Goal: Navigation & Orientation: Find specific page/section

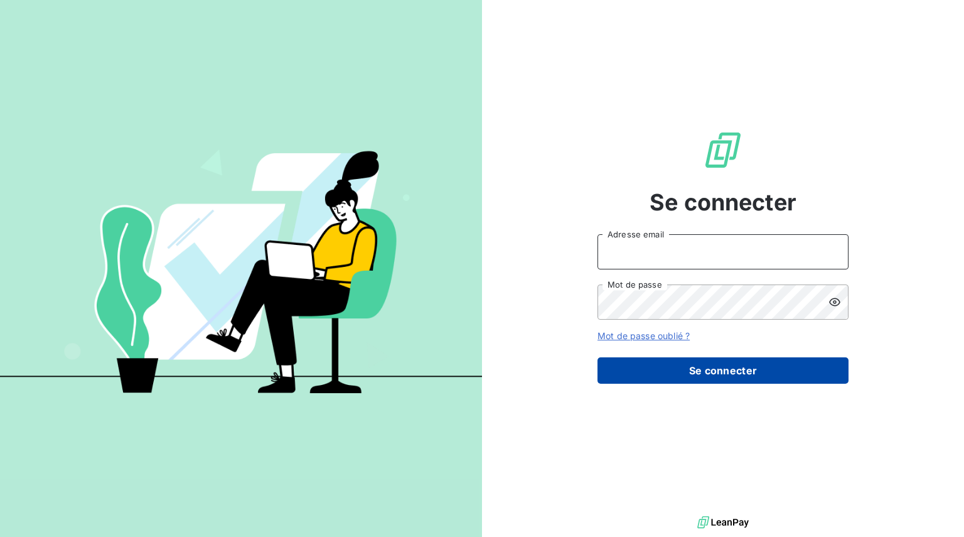
type input "[EMAIL_ADDRESS][DOMAIN_NAME]"
click at [715, 375] on button "Se connecter" at bounding box center [723, 370] width 251 height 26
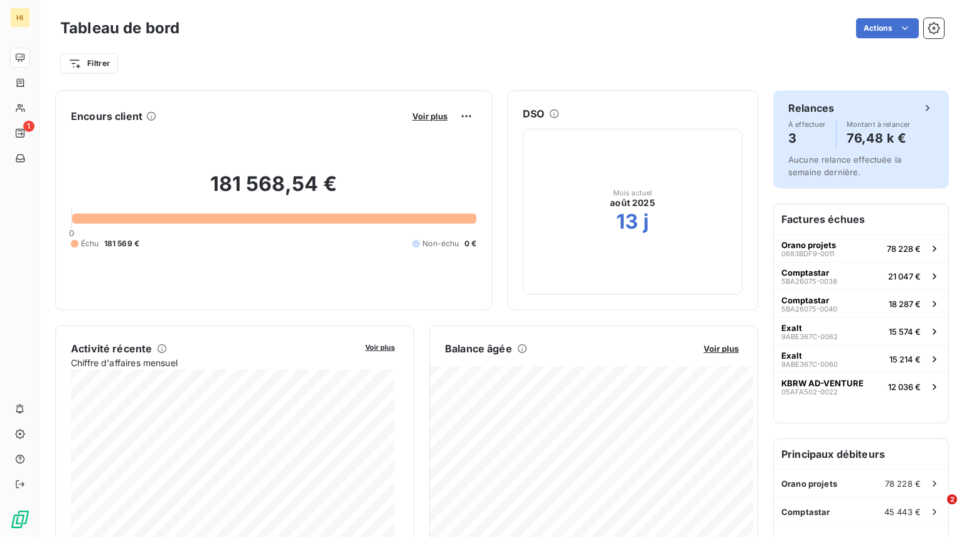
click at [906, 113] on div "Relances" at bounding box center [862, 107] width 146 height 15
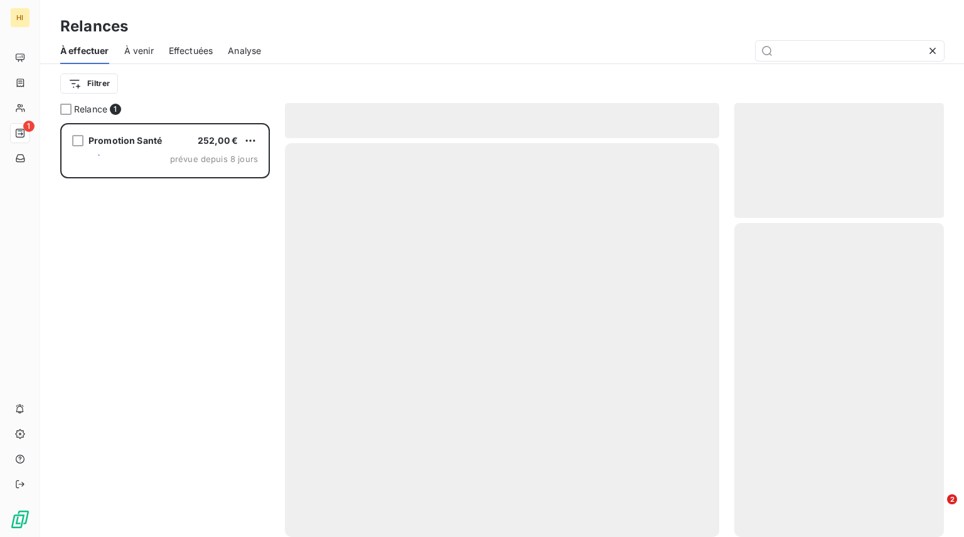
scroll to position [404, 200]
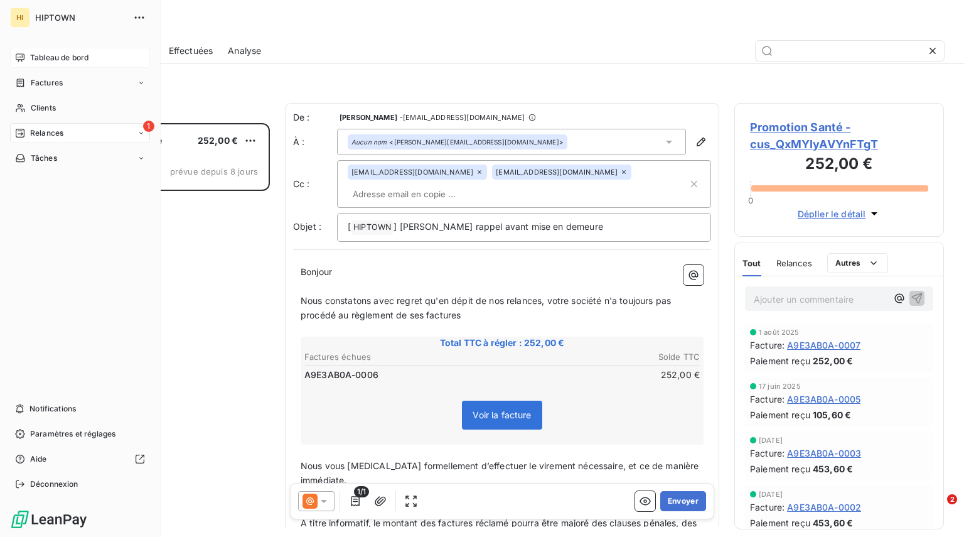
click at [31, 63] on div "Tableau de bord" at bounding box center [80, 58] width 140 height 20
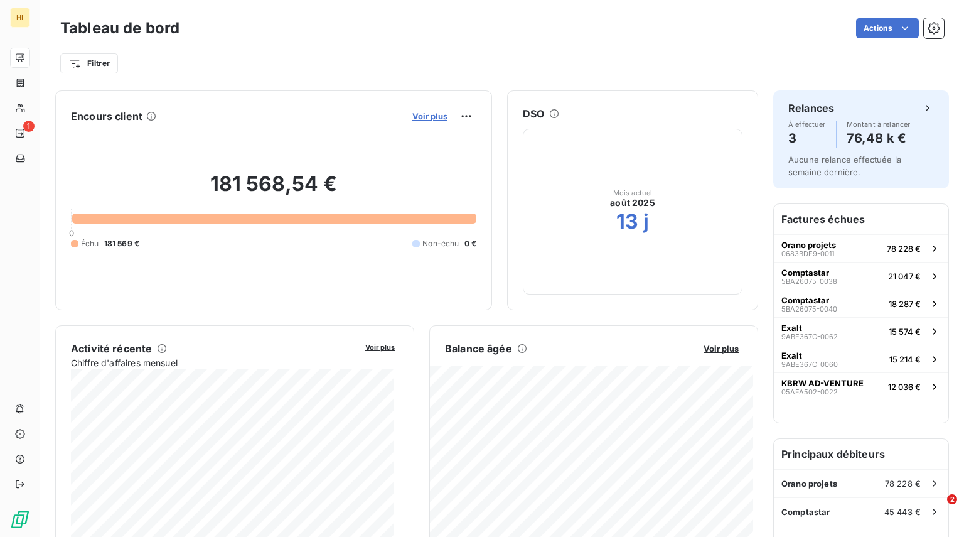
click at [426, 117] on span "Voir plus" at bounding box center [430, 116] width 35 height 10
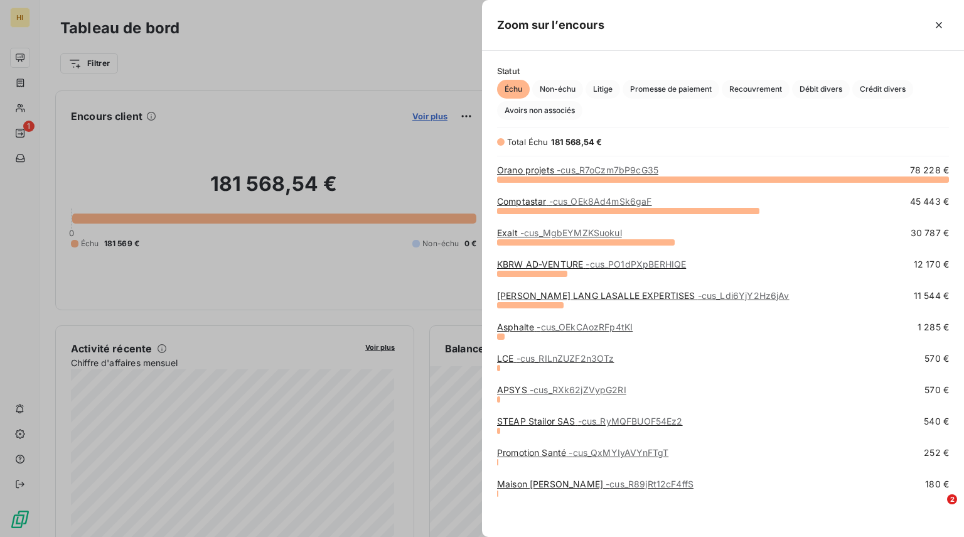
scroll to position [348, 473]
click at [936, 26] on icon "button" at bounding box center [939, 25] width 13 height 13
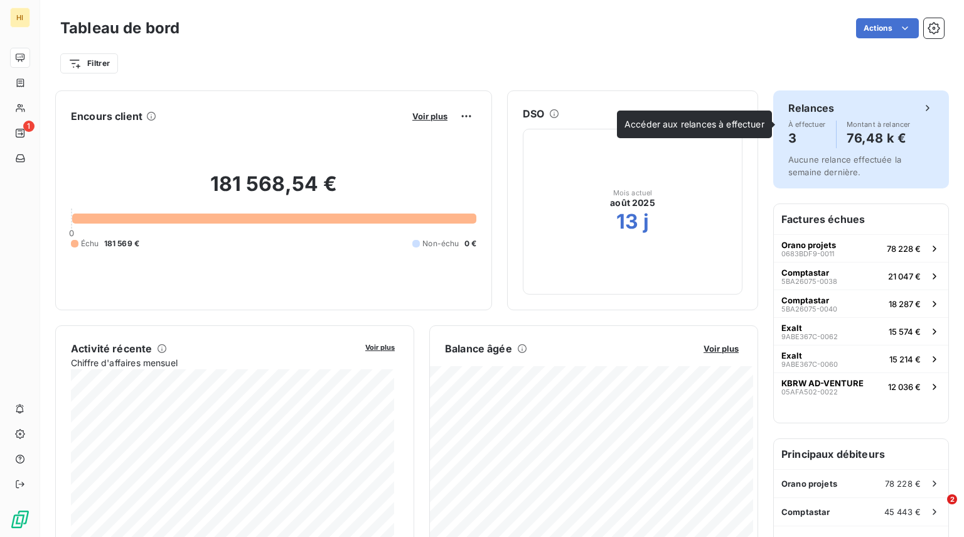
click at [880, 138] on h4 "76,48 k €" at bounding box center [879, 138] width 64 height 20
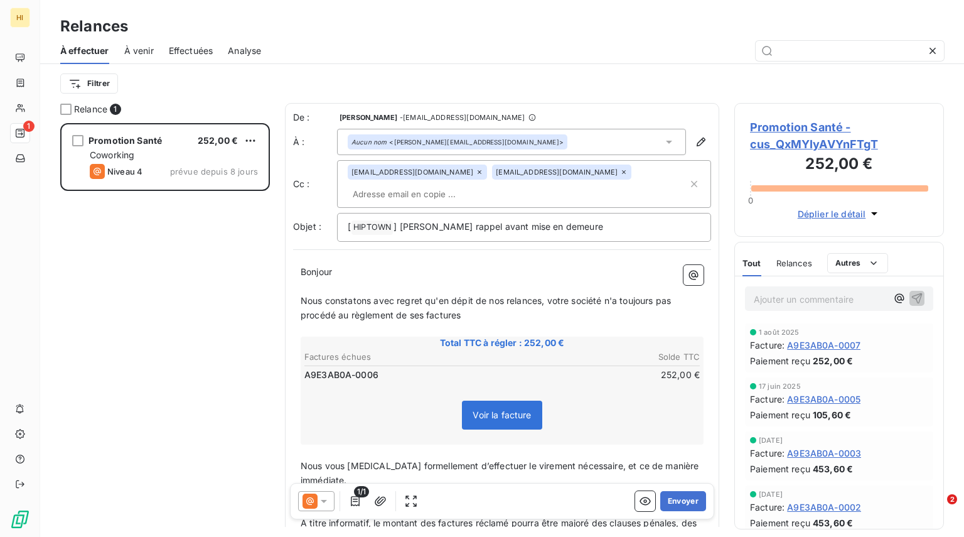
scroll to position [404, 200]
click at [142, 51] on span "À venir" at bounding box center [139, 51] width 30 height 13
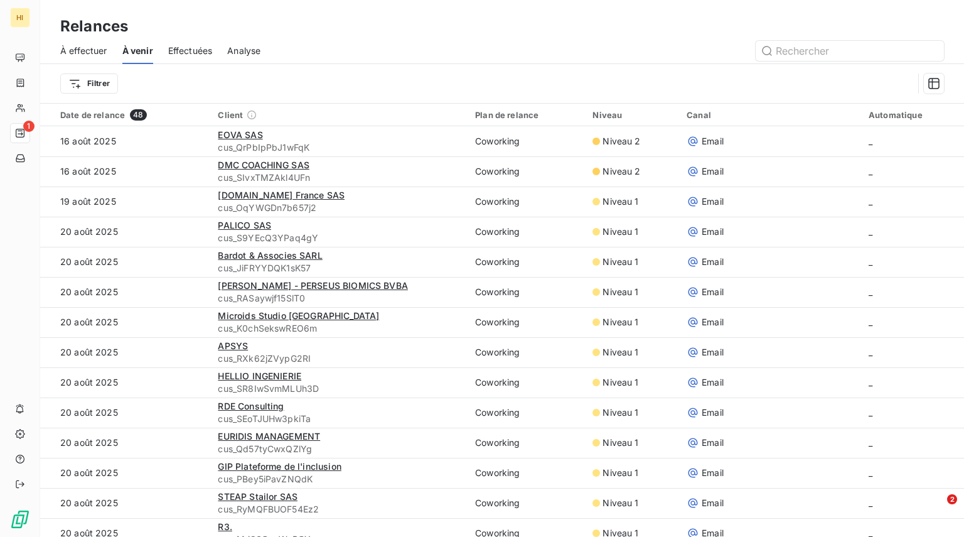
click at [193, 49] on span "Effectuées" at bounding box center [190, 51] width 45 height 13
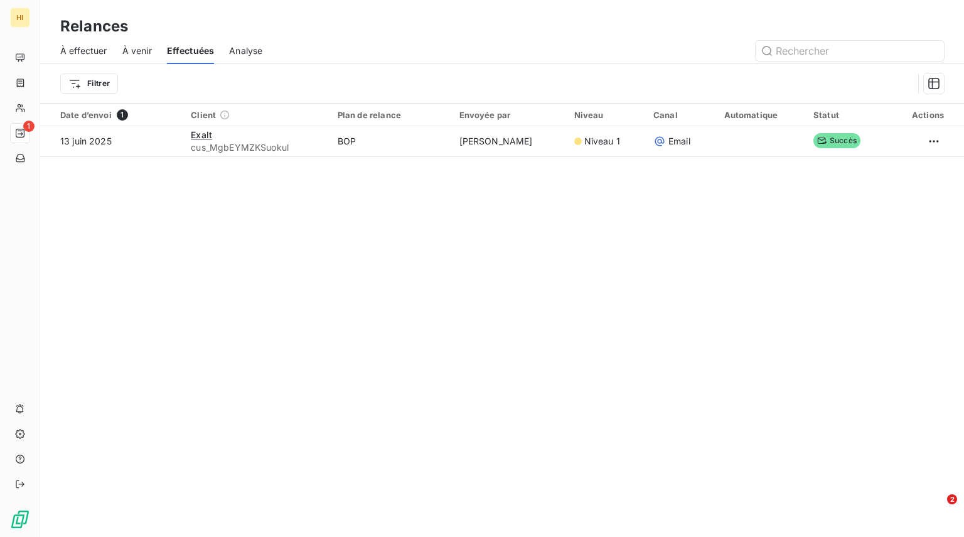
click at [250, 51] on span "Analyse" at bounding box center [245, 51] width 33 height 13
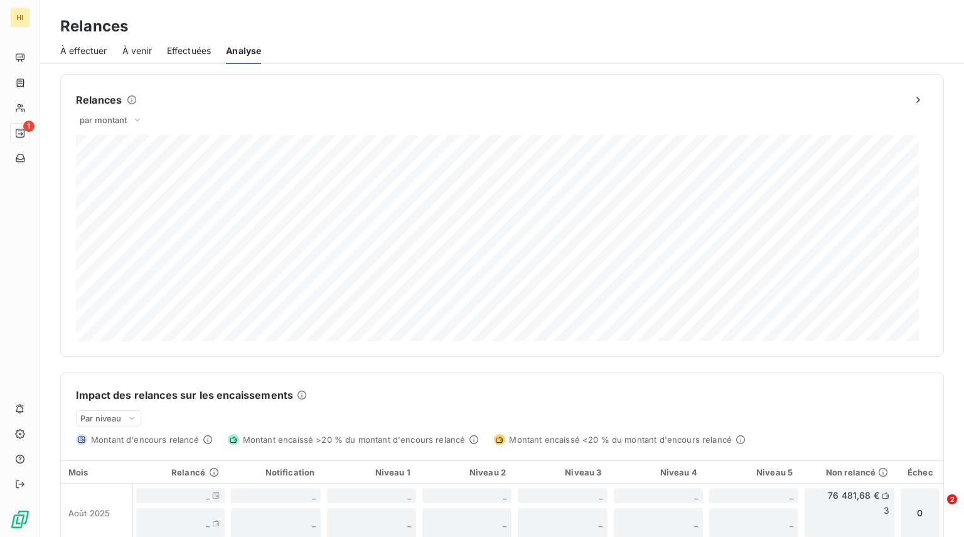
click at [98, 58] on div "À effectuer" at bounding box center [83, 51] width 47 height 26
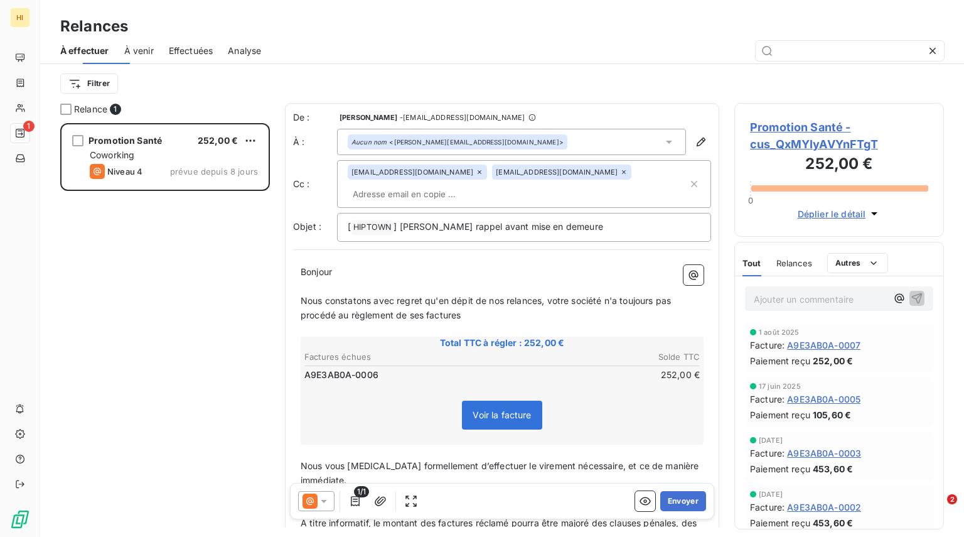
scroll to position [404, 200]
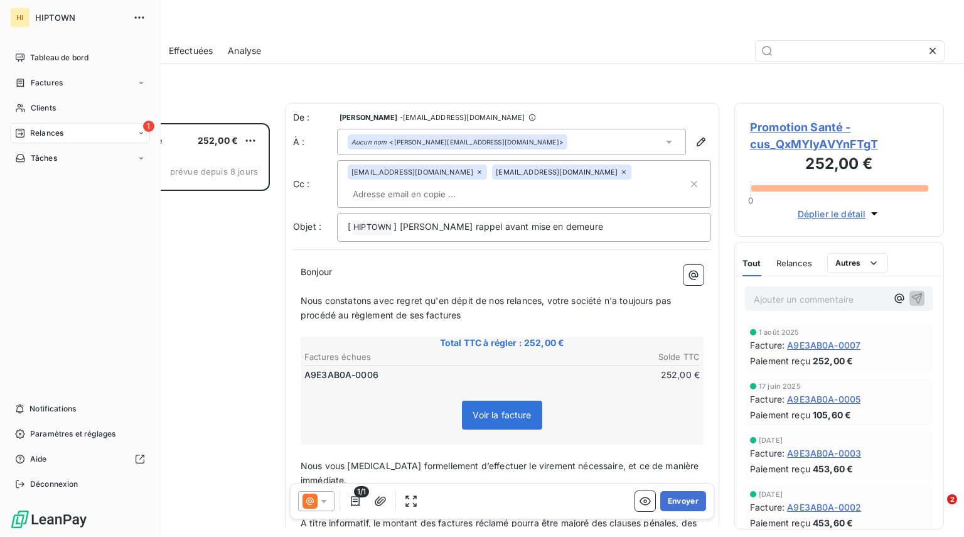
click at [138, 134] on icon at bounding box center [142, 133] width 8 height 8
click at [87, 138] on div "1 Relances" at bounding box center [80, 133] width 140 height 20
click at [86, 56] on span "Tableau de bord" at bounding box center [59, 57] width 58 height 11
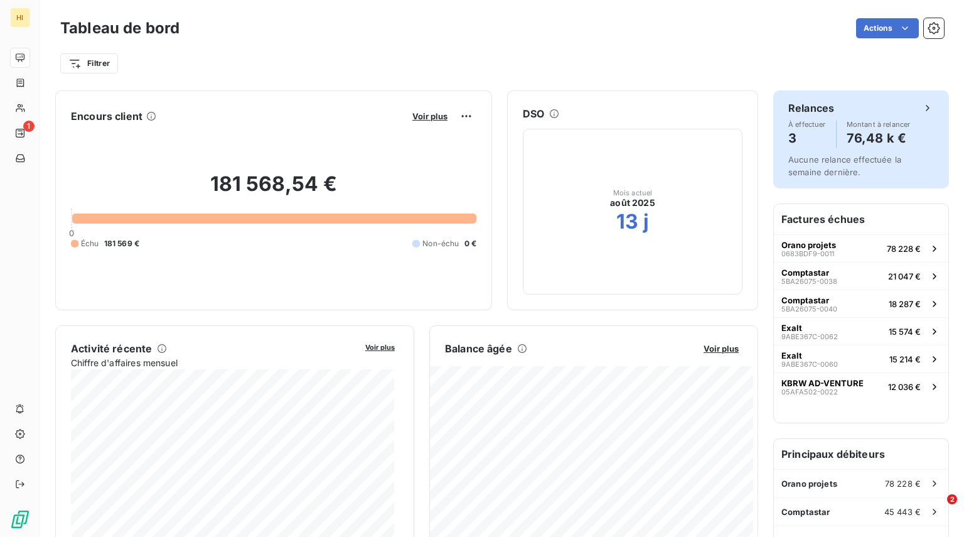
click at [824, 116] on div "Relances À effectuer 3 Montant à relancer 76,48 k €" at bounding box center [862, 124] width 146 height 48
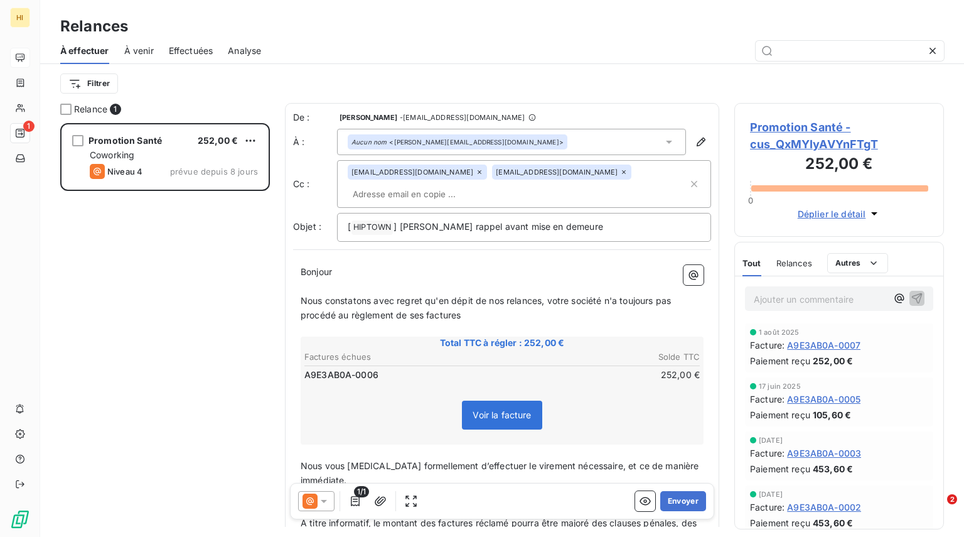
scroll to position [404, 200]
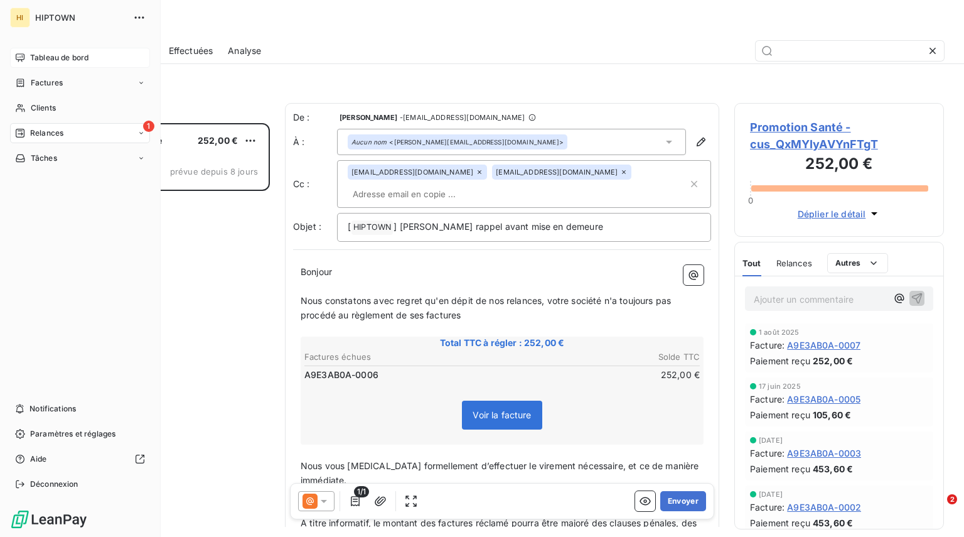
click at [29, 62] on div "Tableau de bord" at bounding box center [80, 58] width 140 height 20
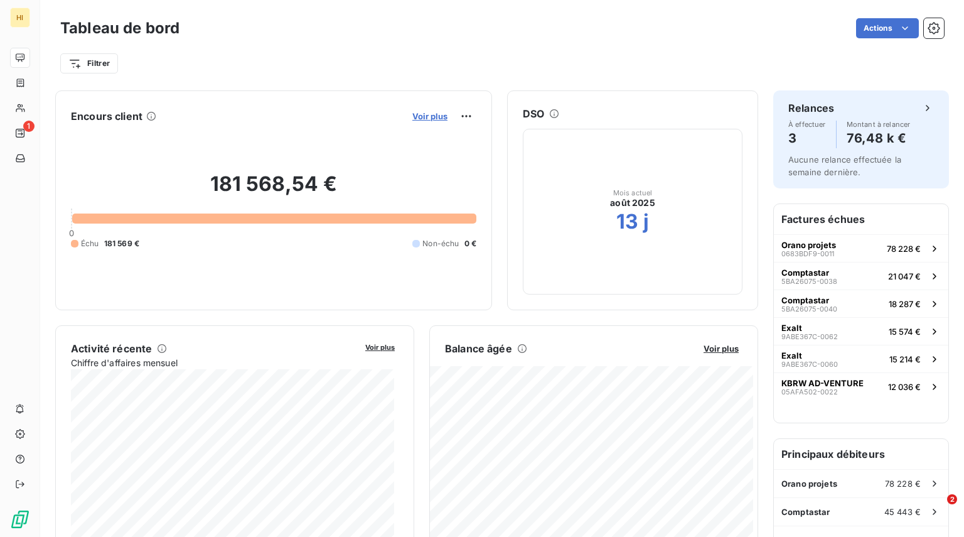
click at [421, 117] on span "Voir plus" at bounding box center [430, 116] width 35 height 10
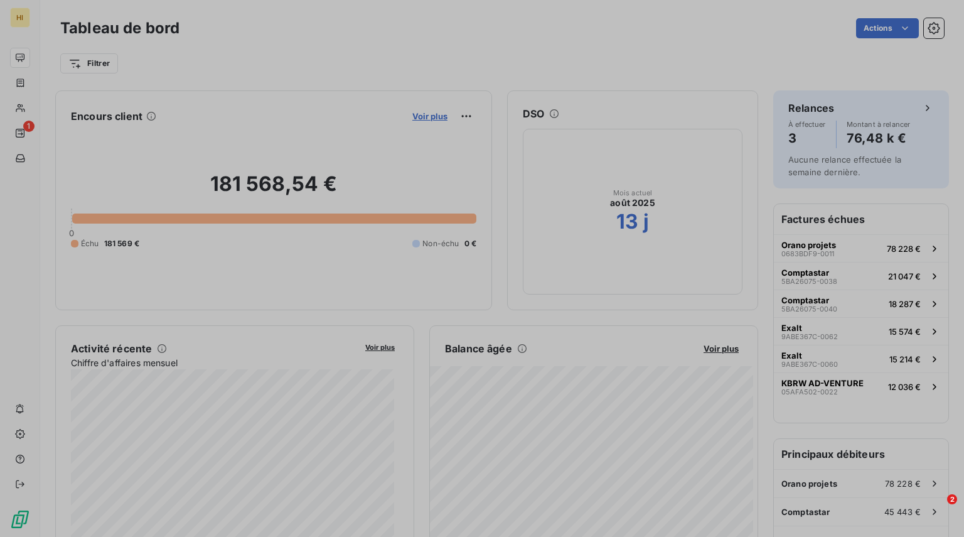
scroll to position [527, 473]
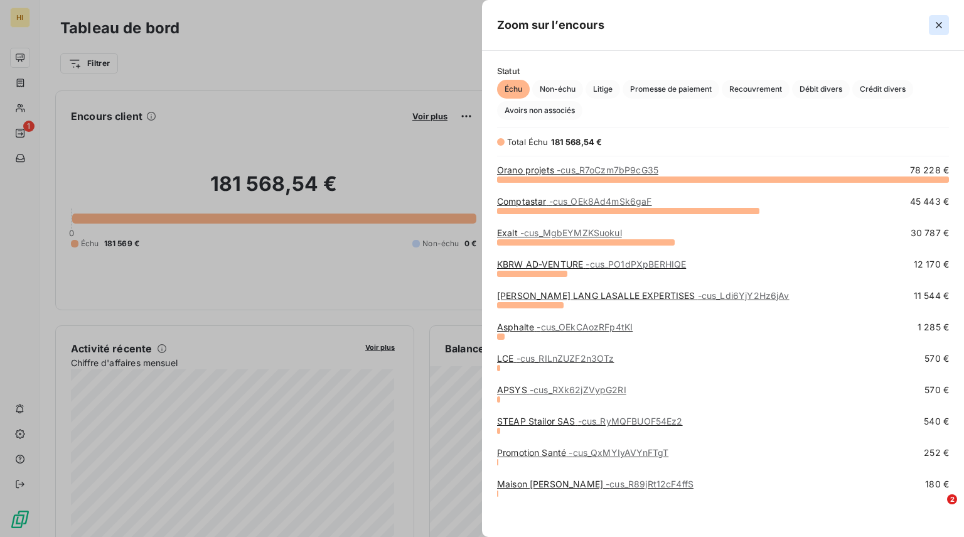
click at [941, 25] on icon "button" at bounding box center [939, 25] width 13 height 13
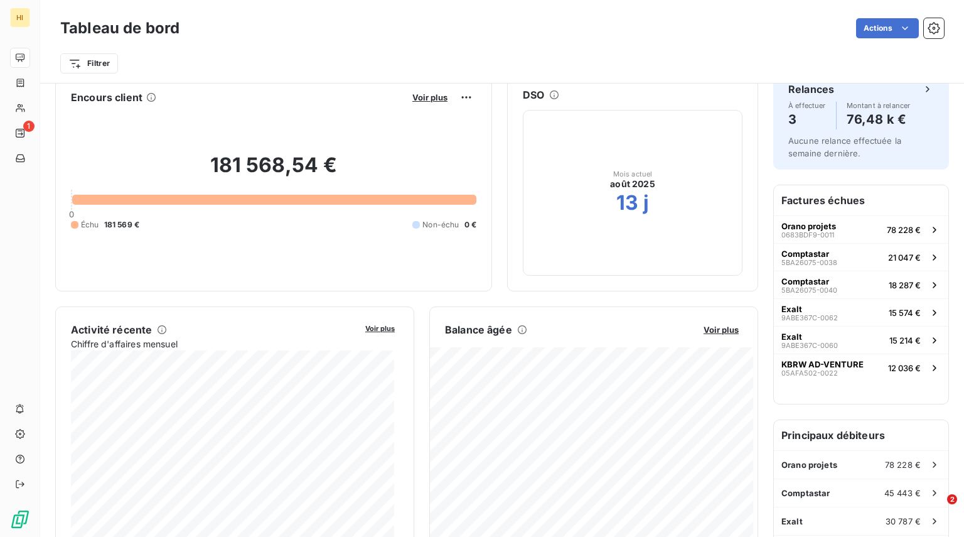
scroll to position [0, 0]
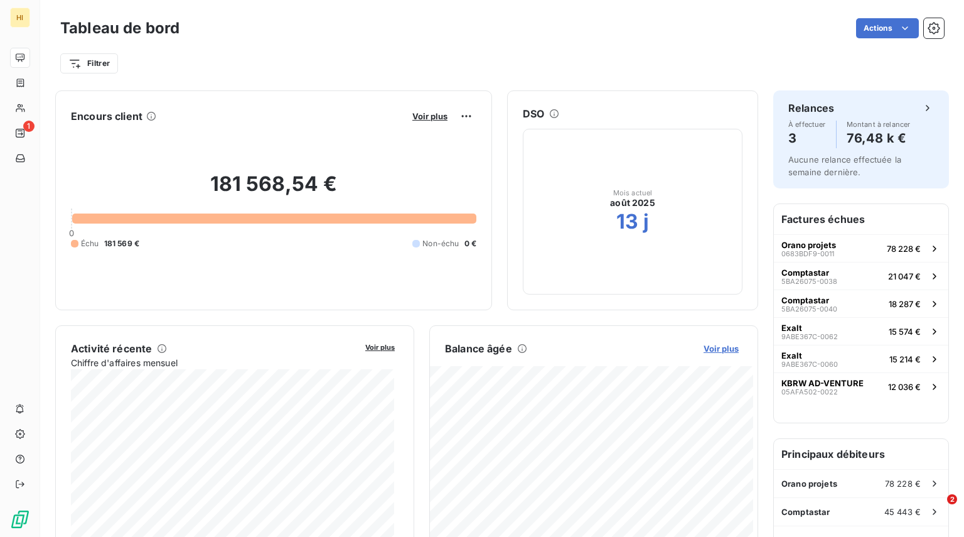
click at [708, 350] on span "Voir plus" at bounding box center [721, 348] width 35 height 10
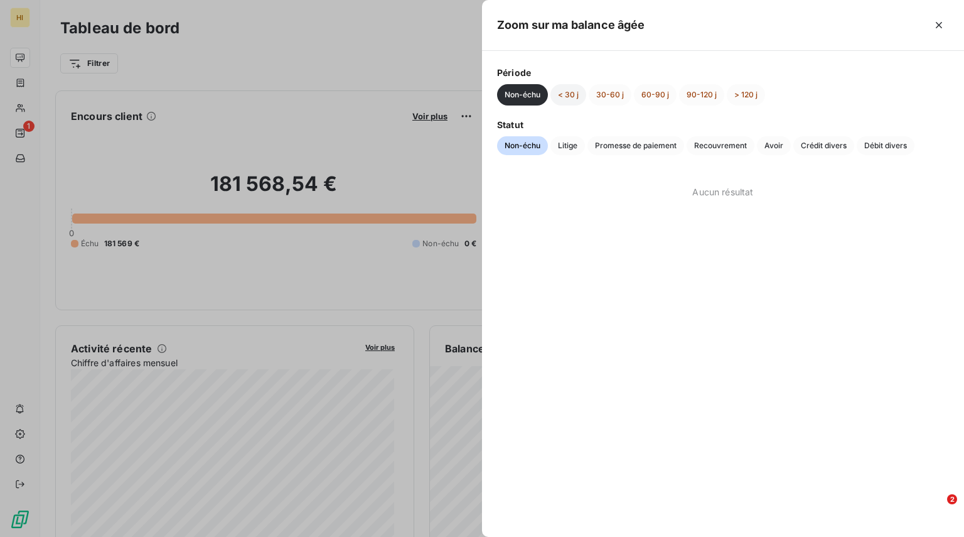
click at [569, 95] on button "< 30 j" at bounding box center [569, 94] width 36 height 21
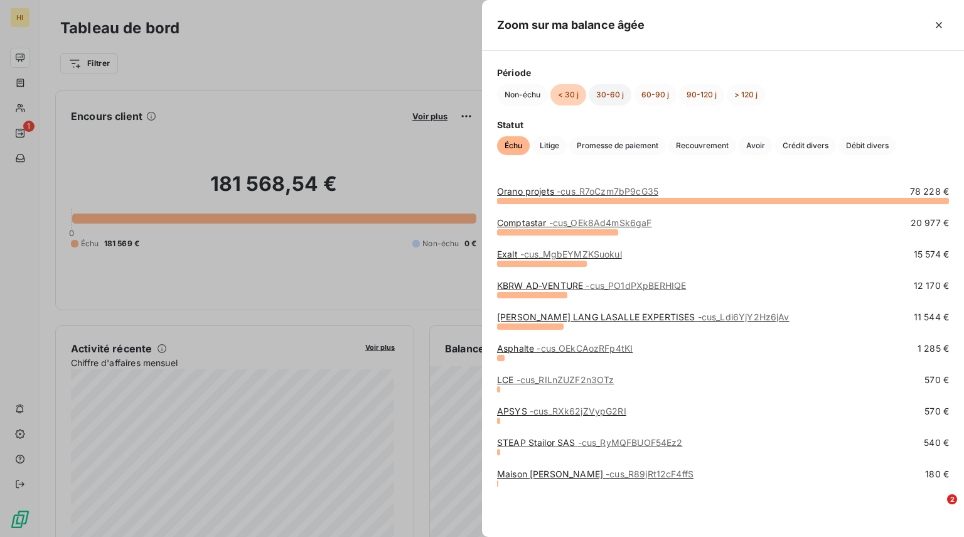
click at [604, 99] on button "30-60 j" at bounding box center [610, 94] width 43 height 21
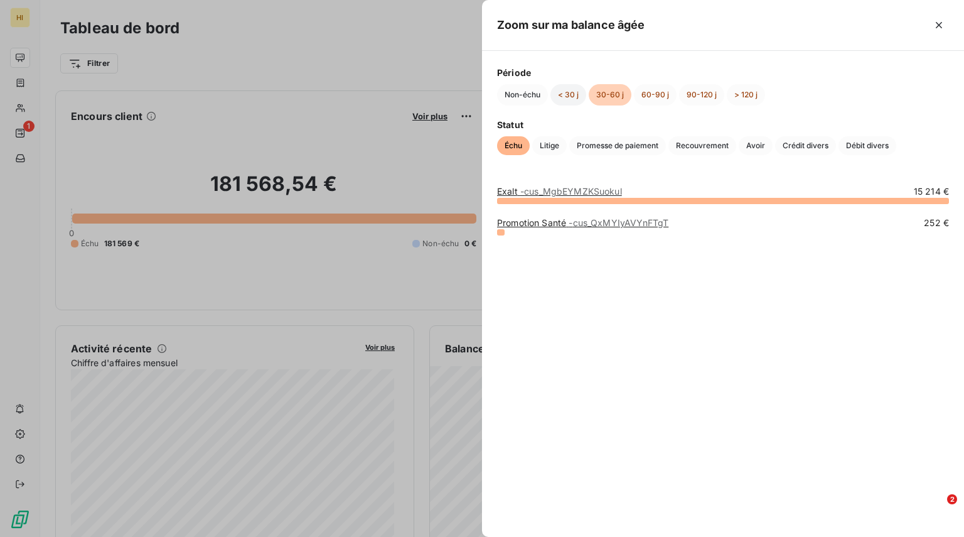
click at [565, 103] on button "< 30 j" at bounding box center [569, 94] width 36 height 21
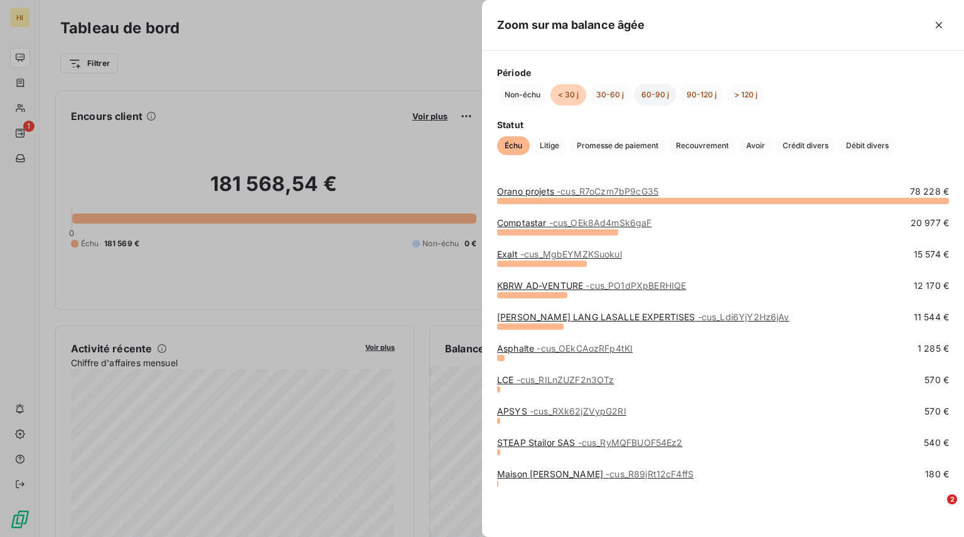
click at [654, 95] on button "60-90 j" at bounding box center [655, 94] width 43 height 21
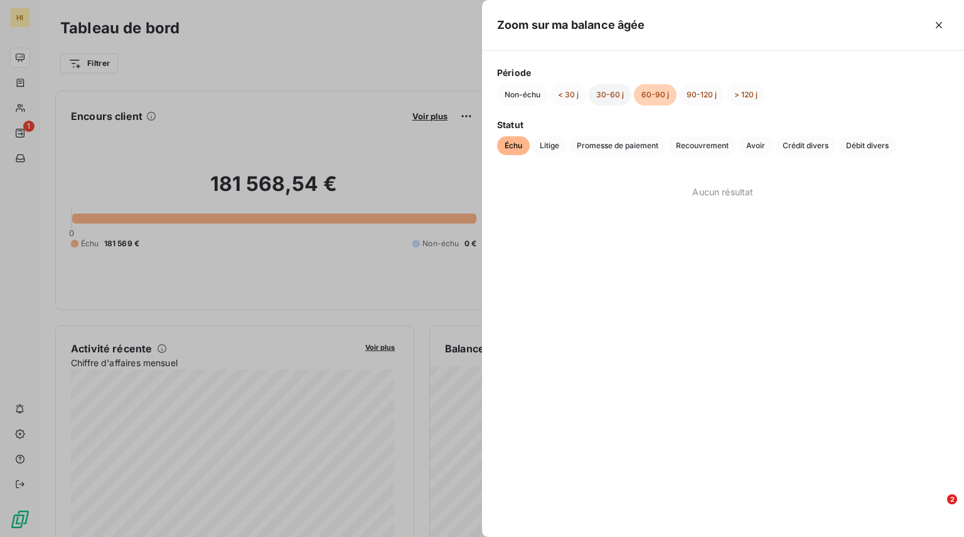
click at [610, 89] on button "30-60 j" at bounding box center [610, 94] width 43 height 21
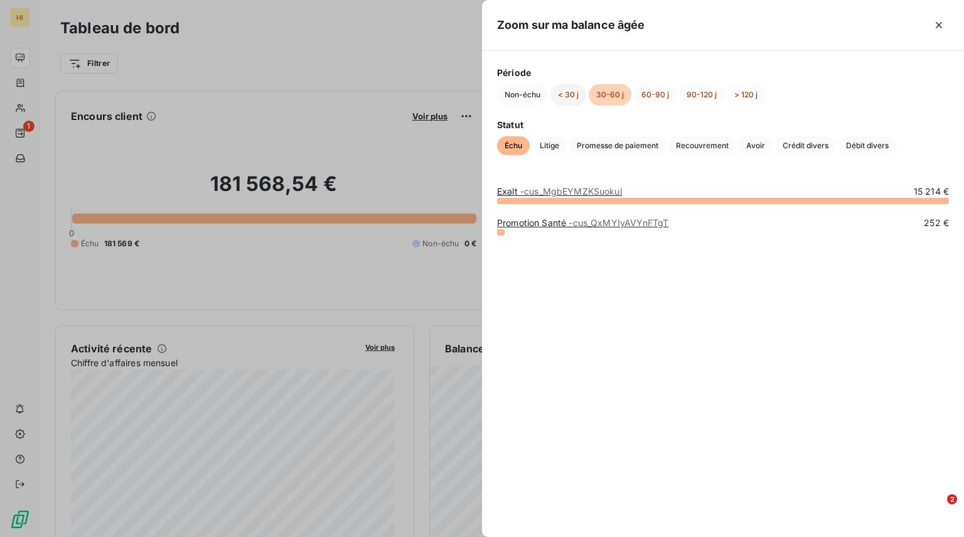
click at [575, 95] on button "< 30 j" at bounding box center [569, 94] width 36 height 21
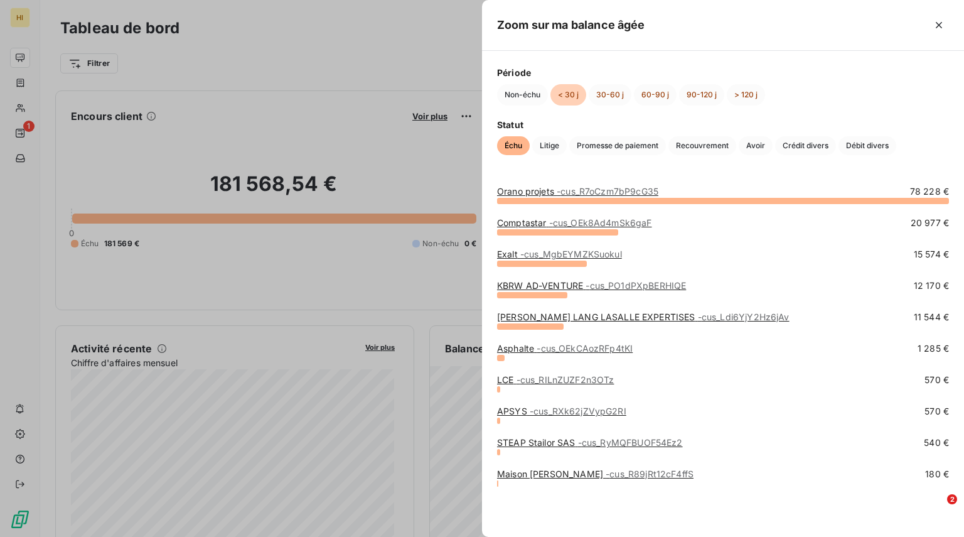
click at [561, 286] on link "KBRW AD-VENTURE - cus_PO1dPXpBERHIQE" at bounding box center [591, 285] width 189 height 11
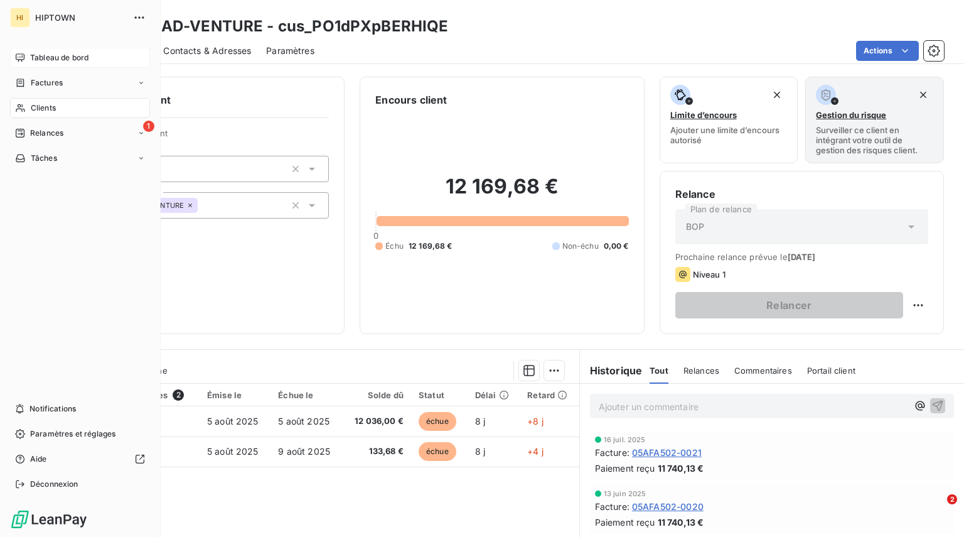
click at [57, 59] on span "Tableau de bord" at bounding box center [59, 57] width 58 height 11
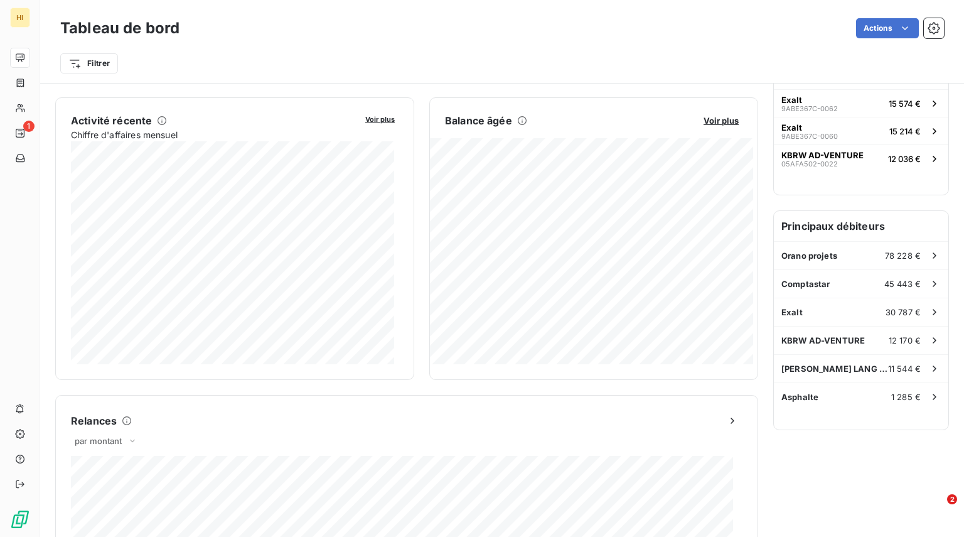
scroll to position [229, 0]
